Goal: Task Accomplishment & Management: Use online tool/utility

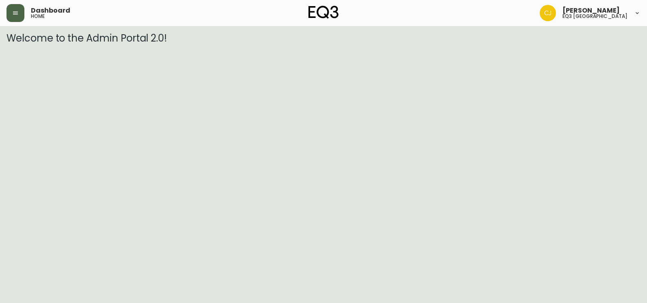
click at [18, 15] on icon "button" at bounding box center [15, 13] width 7 height 7
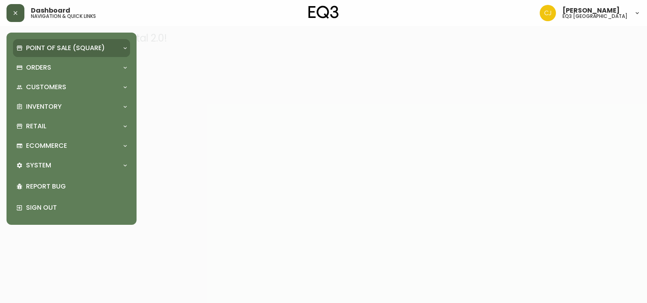
click at [72, 49] on p "Point of Sale (Square)" at bounding box center [65, 48] width 79 height 9
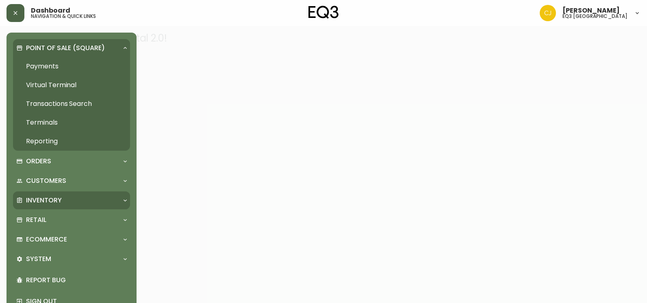
click at [29, 193] on div "Inventory" at bounding box center [71, 200] width 117 height 18
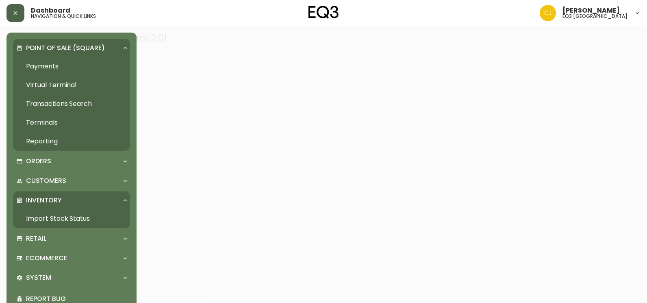
click at [38, 219] on link "Import Stock Status" at bounding box center [71, 218] width 117 height 19
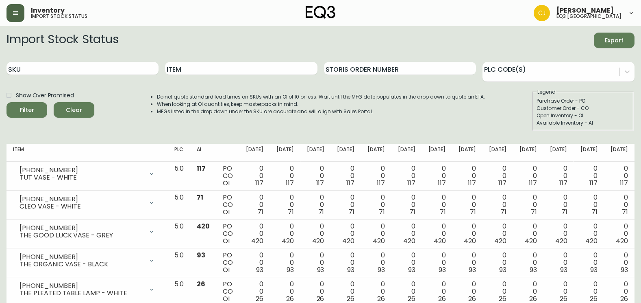
click at [13, 12] on icon "button" at bounding box center [15, 13] width 7 height 7
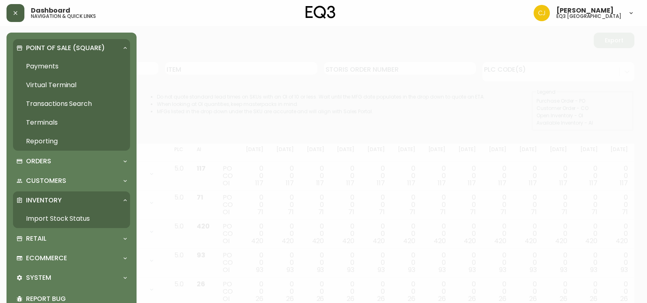
click at [48, 41] on div "Point of Sale (Square)" at bounding box center [71, 48] width 117 height 18
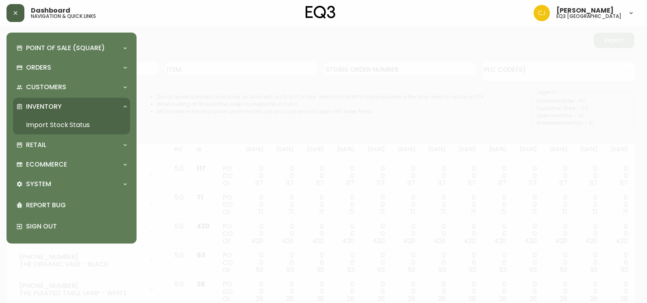
click at [87, 123] on link "Import Stock Status" at bounding box center [71, 125] width 117 height 19
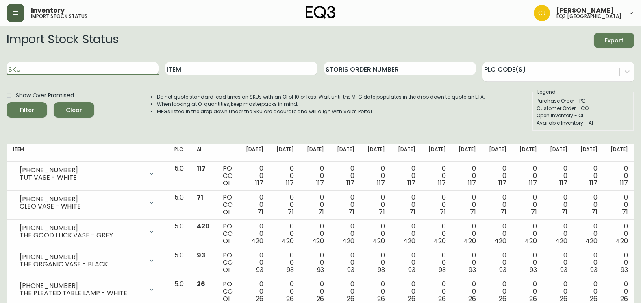
drag, startPoint x: 52, startPoint y: 68, endPoint x: 21, endPoint y: 71, distance: 31.4
click at [21, 71] on input "SKU" at bounding box center [83, 68] width 152 height 13
paste input "[PHONE_NUMBER]"
type input "[PHONE_NUMBER]"
click at [7, 102] on button "Filter" at bounding box center [27, 109] width 41 height 15
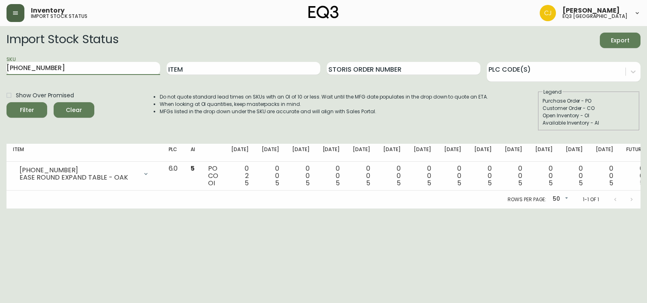
drag, startPoint x: 77, startPoint y: 67, endPoint x: 0, endPoint y: 81, distance: 78.2
click at [0, 75] on html "Inventory import stock status [PERSON_NAME] eq3 [GEOGRAPHIC_DATA] Import Stock …" at bounding box center [323, 104] width 647 height 208
click at [19, 19] on button "button" at bounding box center [16, 13] width 18 height 18
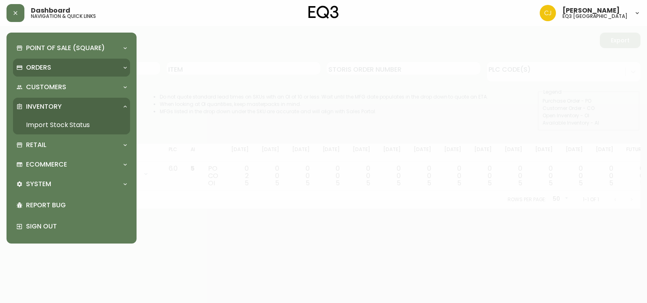
click at [48, 69] on p "Orders" at bounding box center [38, 67] width 25 height 9
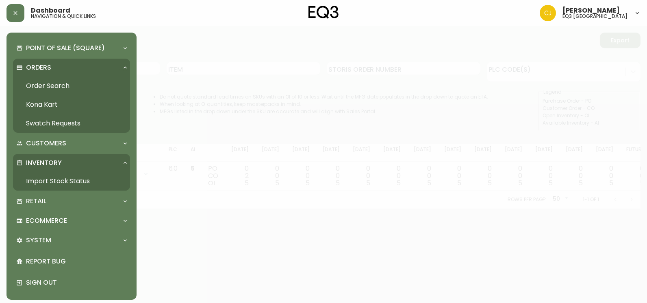
click at [47, 81] on link "Order Search" at bounding box center [71, 85] width 117 height 19
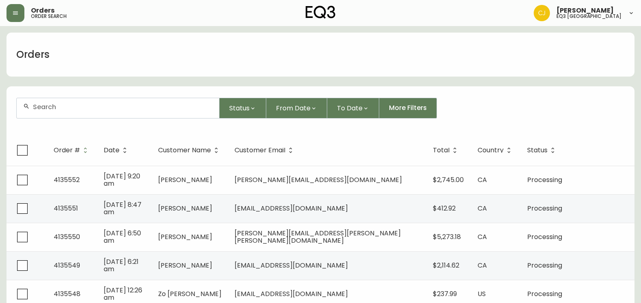
click at [70, 109] on input "text" at bounding box center [123, 107] width 180 height 8
paste input "[PERSON_NAME][EMAIL_ADDRESS][PERSON_NAME][PERSON_NAME][DOMAIN_NAME]"
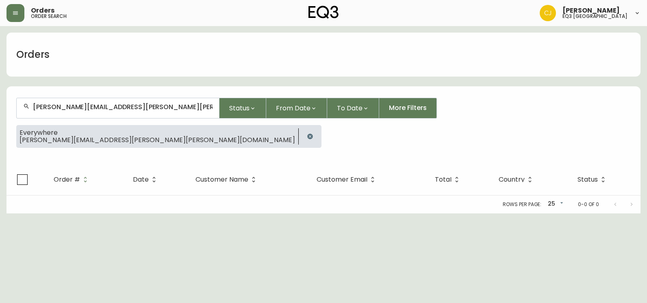
type input "[PERSON_NAME][EMAIL_ADDRESS][PERSON_NAME][PERSON_NAME][DOMAIN_NAME]"
click at [307, 137] on icon "button" at bounding box center [310, 136] width 7 height 7
